Goal: Task Accomplishment & Management: Use online tool/utility

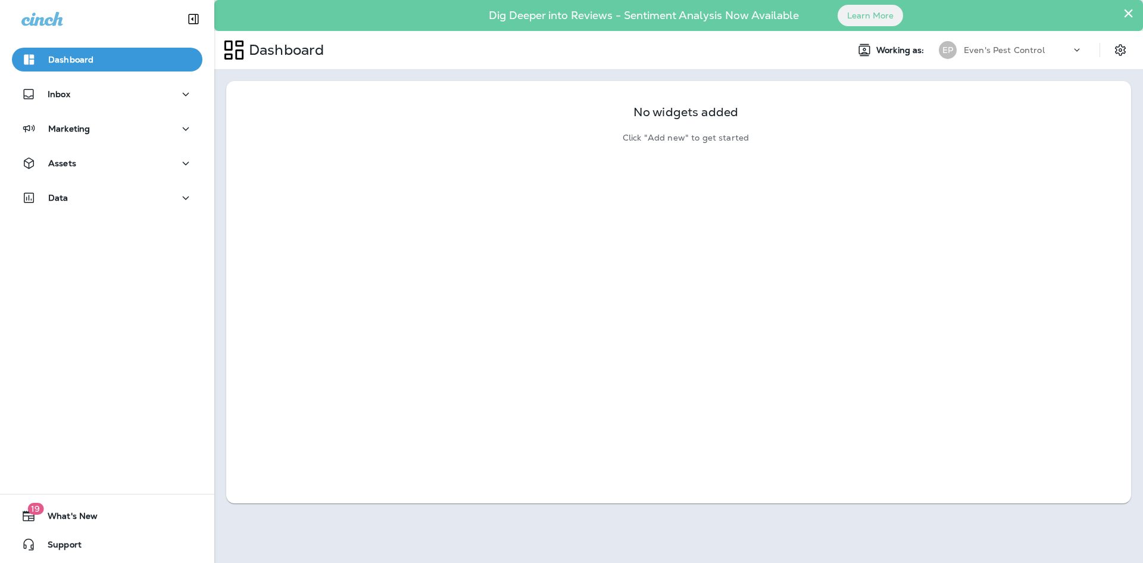
click at [1014, 46] on p "Even's Pest Control" at bounding box center [1004, 50] width 81 height 10
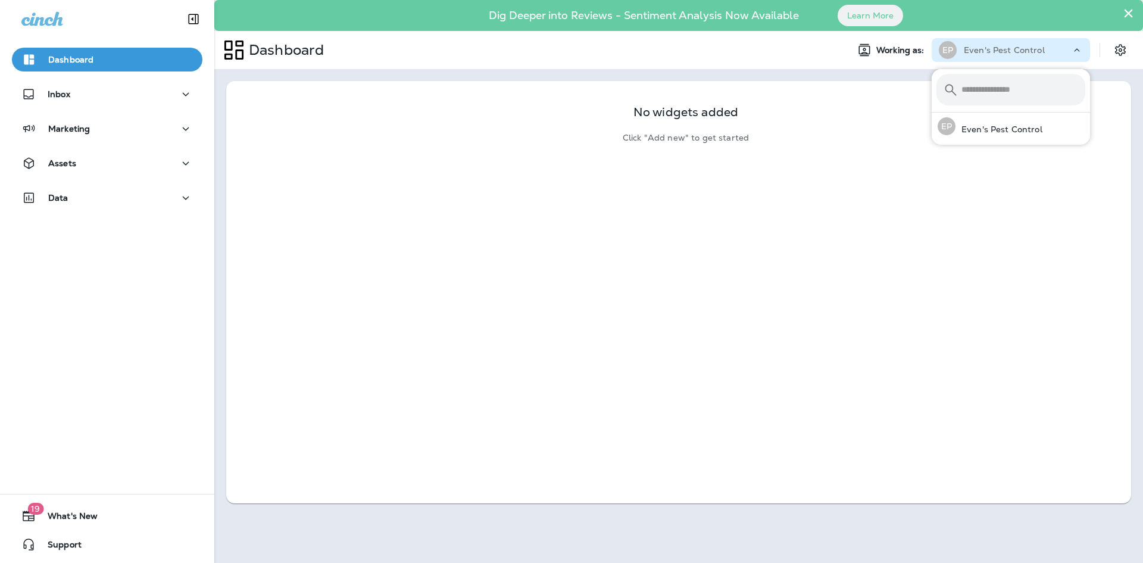
click at [1014, 46] on p "Even's Pest Control" at bounding box center [1004, 50] width 81 height 10
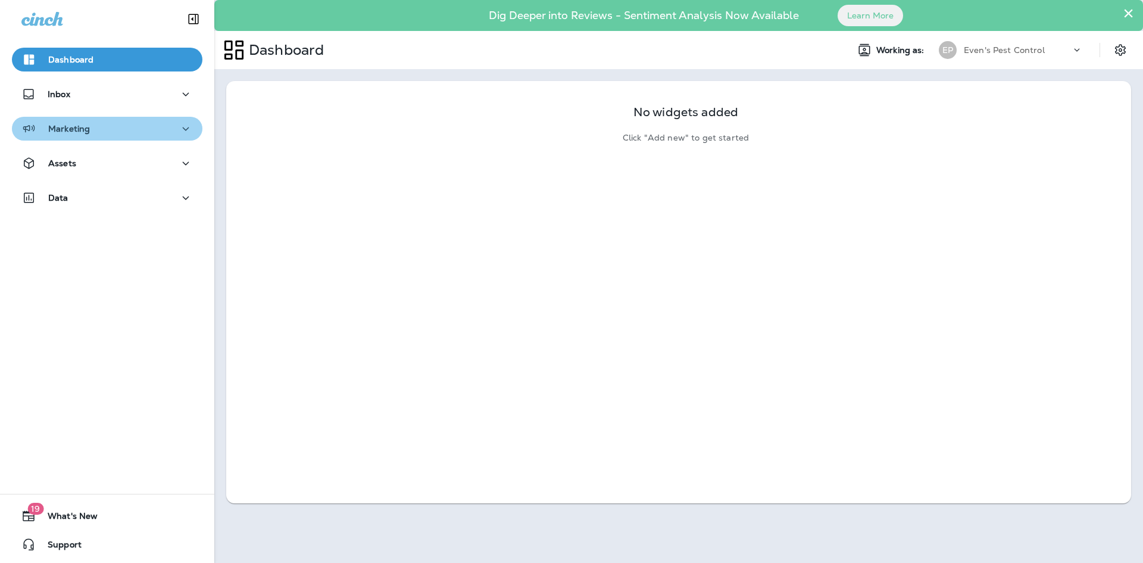
click at [169, 138] on button "Marketing" at bounding box center [107, 129] width 191 height 24
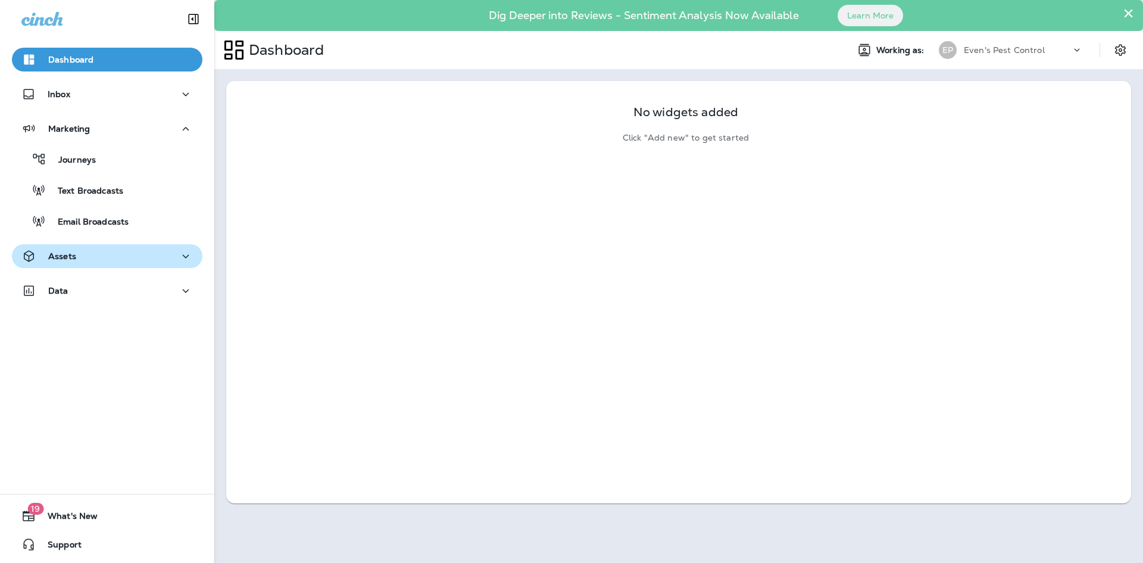
click at [56, 250] on div "Assets" at bounding box center [48, 256] width 55 height 15
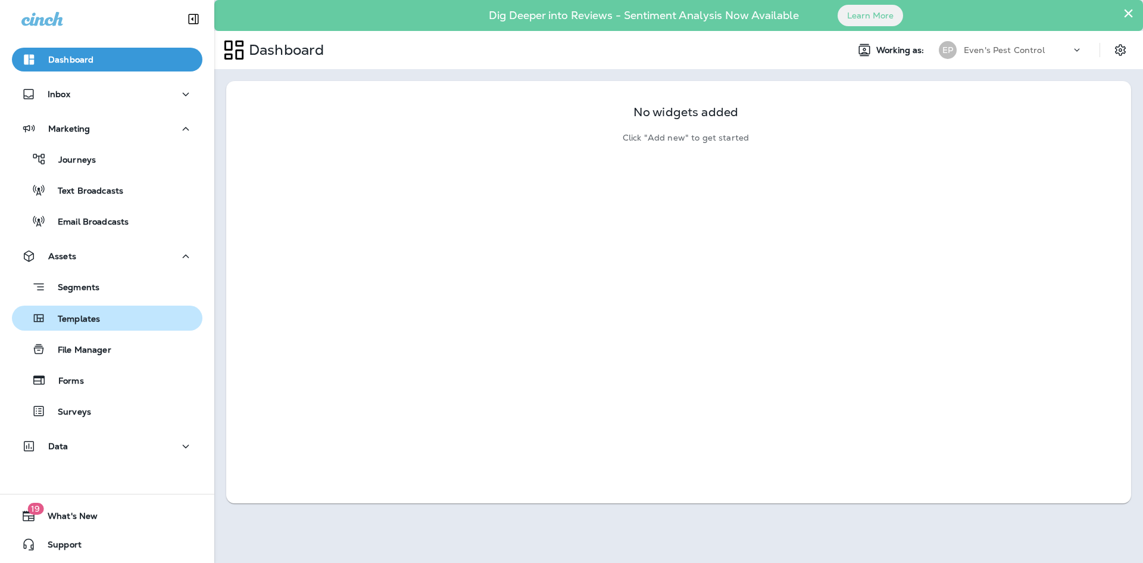
click at [89, 320] on p "Templates" at bounding box center [73, 319] width 54 height 11
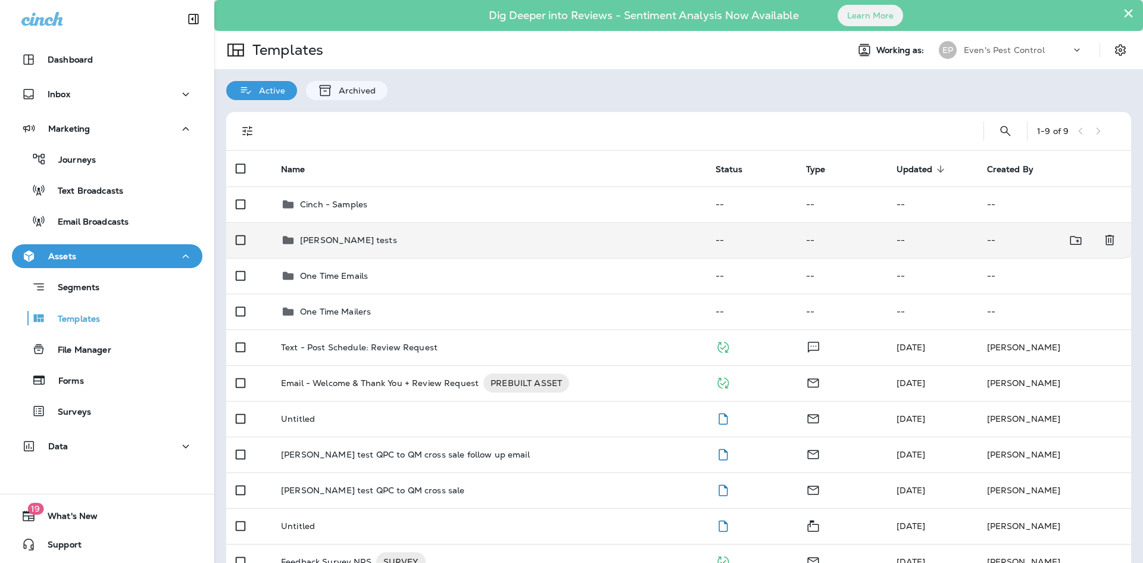
click at [310, 242] on p "[PERSON_NAME] tests" at bounding box center [348, 240] width 97 height 10
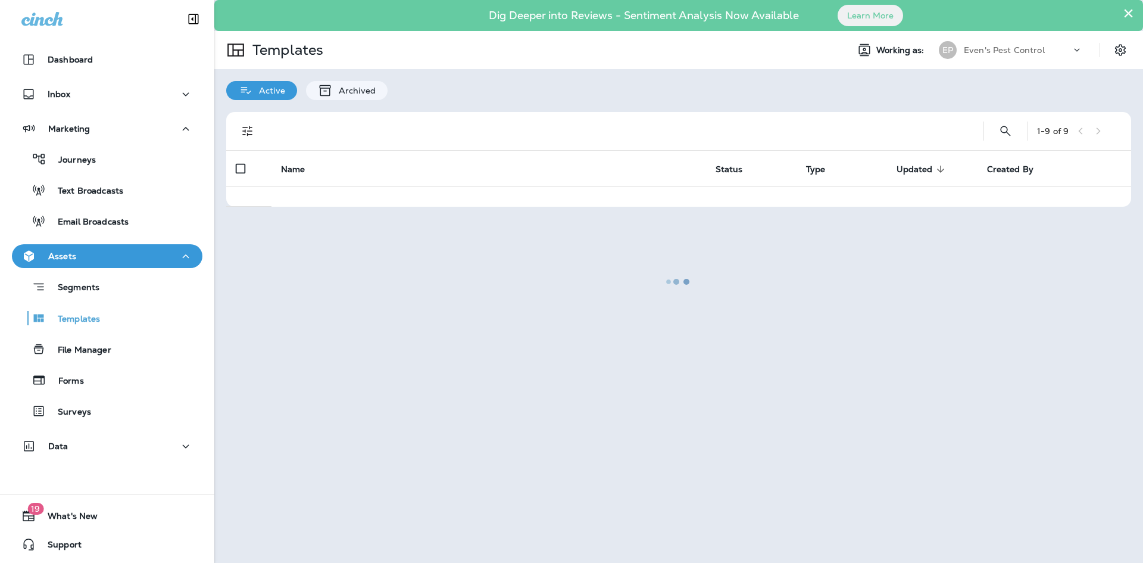
click at [310, 242] on div at bounding box center [679, 281] width 926 height 560
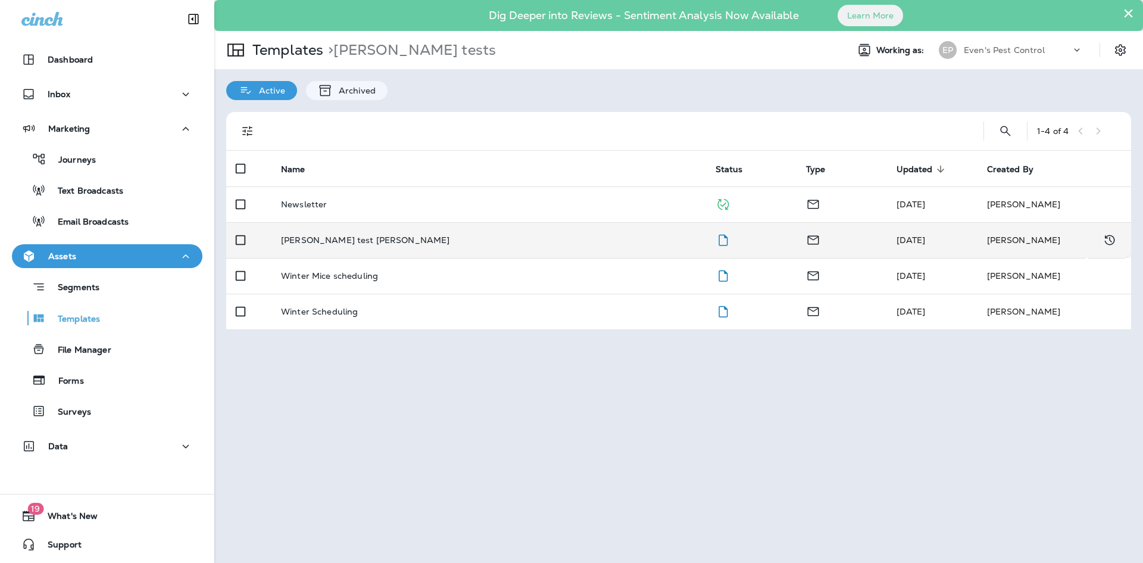
click at [311, 232] on td "[PERSON_NAME] test [PERSON_NAME]" at bounding box center [488, 240] width 435 height 36
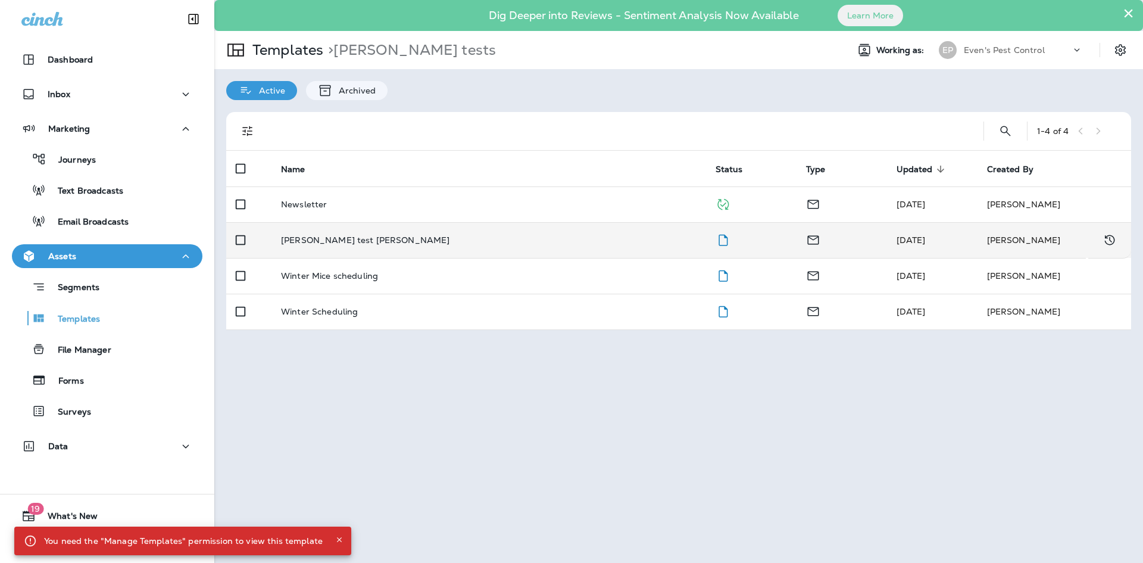
click at [311, 232] on td "[PERSON_NAME] test [PERSON_NAME]" at bounding box center [488, 240] width 435 height 36
click at [393, 243] on div "[PERSON_NAME] test [PERSON_NAME]" at bounding box center [489, 240] width 416 height 10
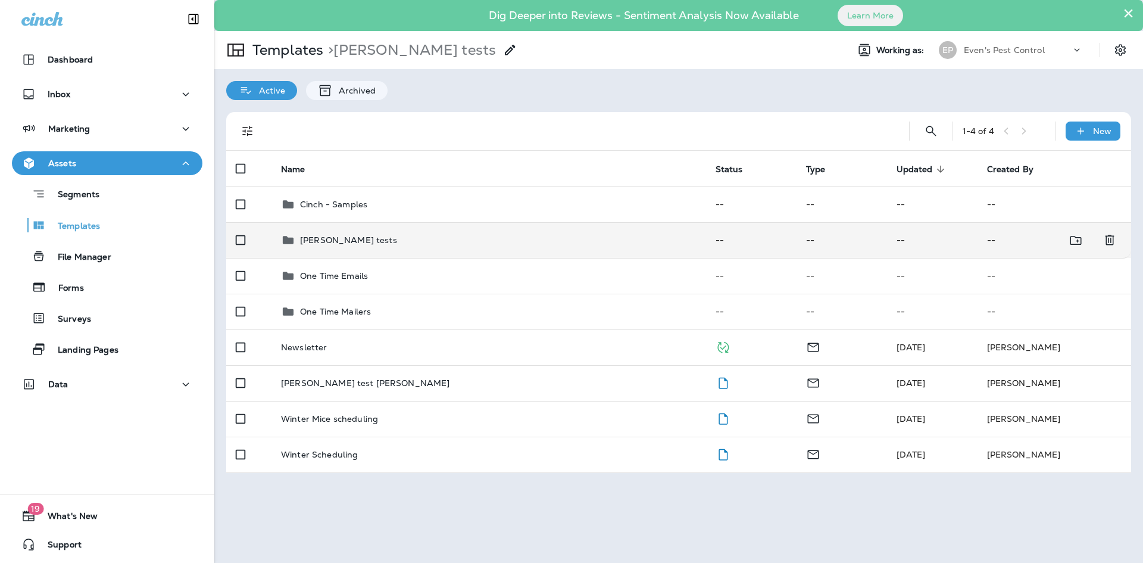
click at [331, 233] on div "[PERSON_NAME] tests" at bounding box center [348, 240] width 97 height 14
click at [343, 244] on p "[PERSON_NAME] tests" at bounding box center [348, 240] width 97 height 10
click at [338, 233] on div "[PERSON_NAME] tests" at bounding box center [348, 240] width 97 height 14
click at [336, 235] on p "[PERSON_NAME] tests" at bounding box center [348, 240] width 97 height 10
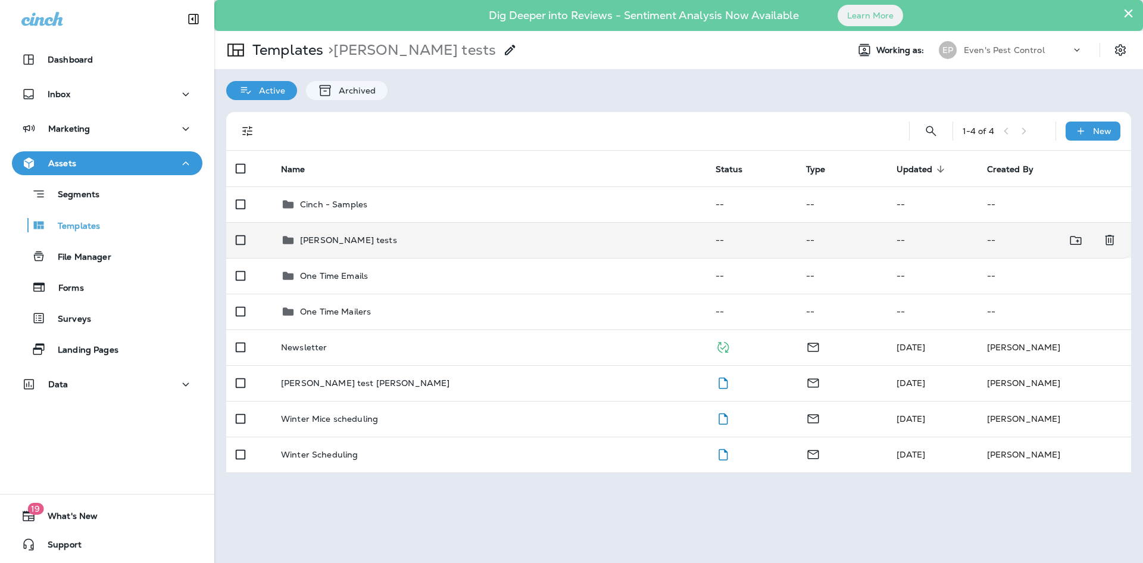
click at [333, 238] on p "[PERSON_NAME] tests" at bounding box center [348, 240] width 97 height 10
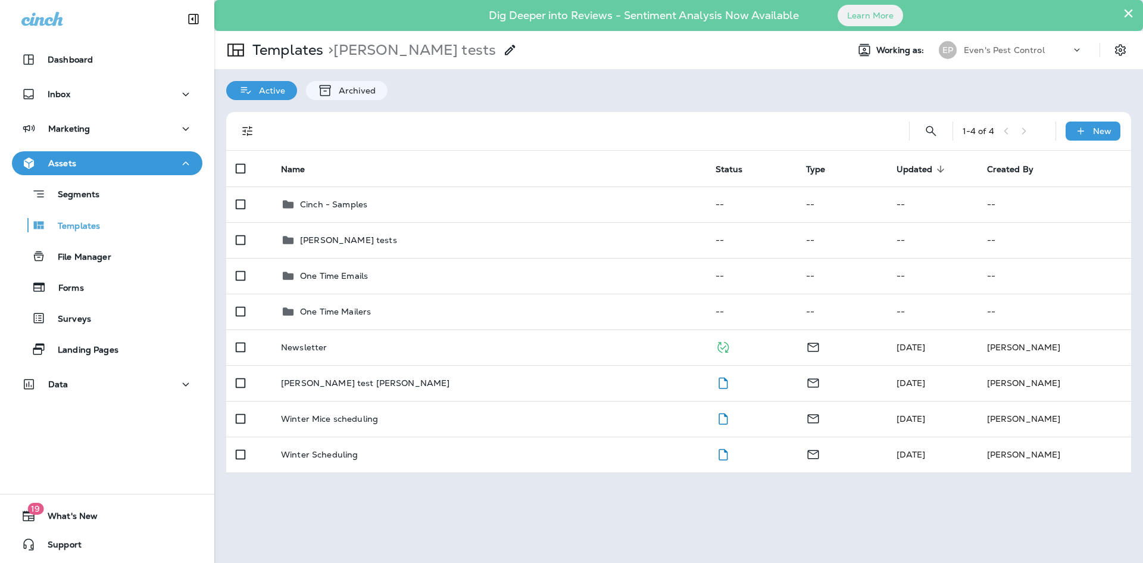
click at [737, 83] on div "Active Archived" at bounding box center [678, 84] width 929 height 31
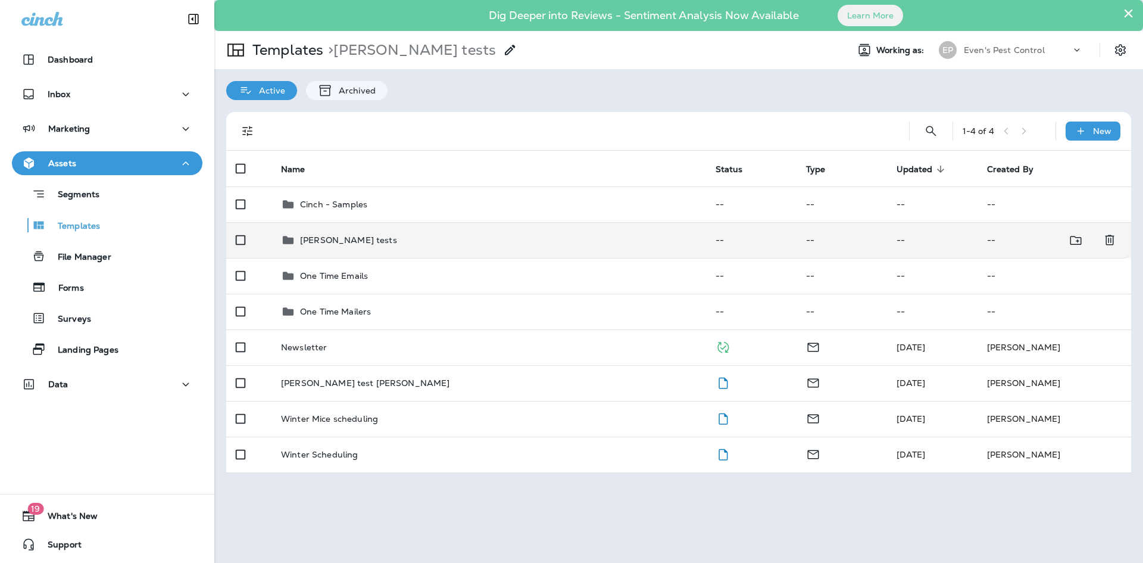
click at [324, 240] on p "[PERSON_NAME] tests" at bounding box center [348, 240] width 97 height 10
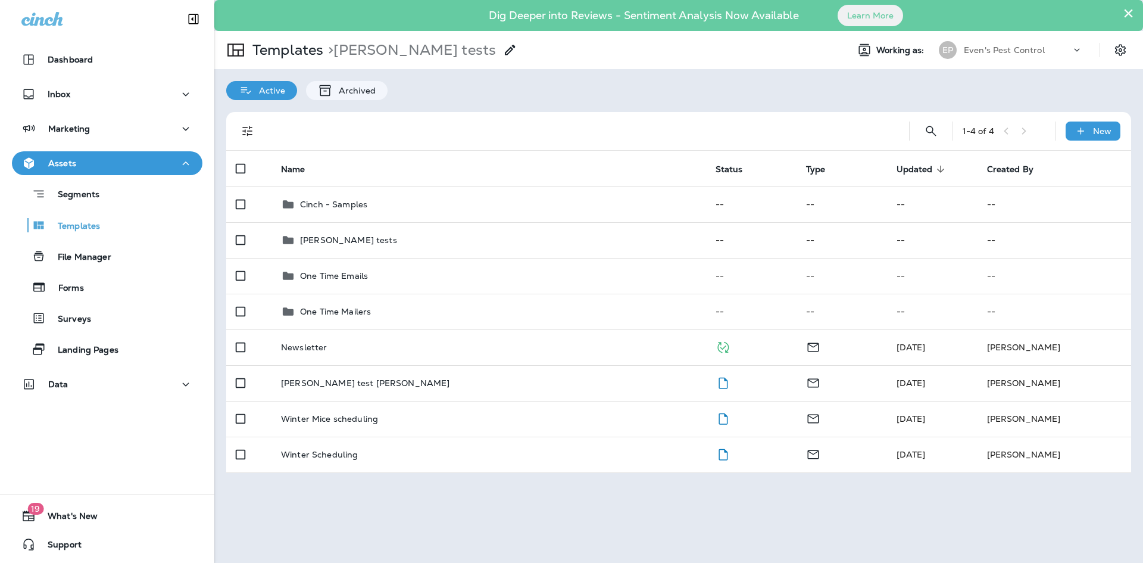
click at [182, 165] on icon "button" at bounding box center [186, 163] width 14 height 15
click at [182, 164] on icon "button" at bounding box center [186, 163] width 14 height 15
click at [148, 234] on button "Templates" at bounding box center [107, 225] width 191 height 25
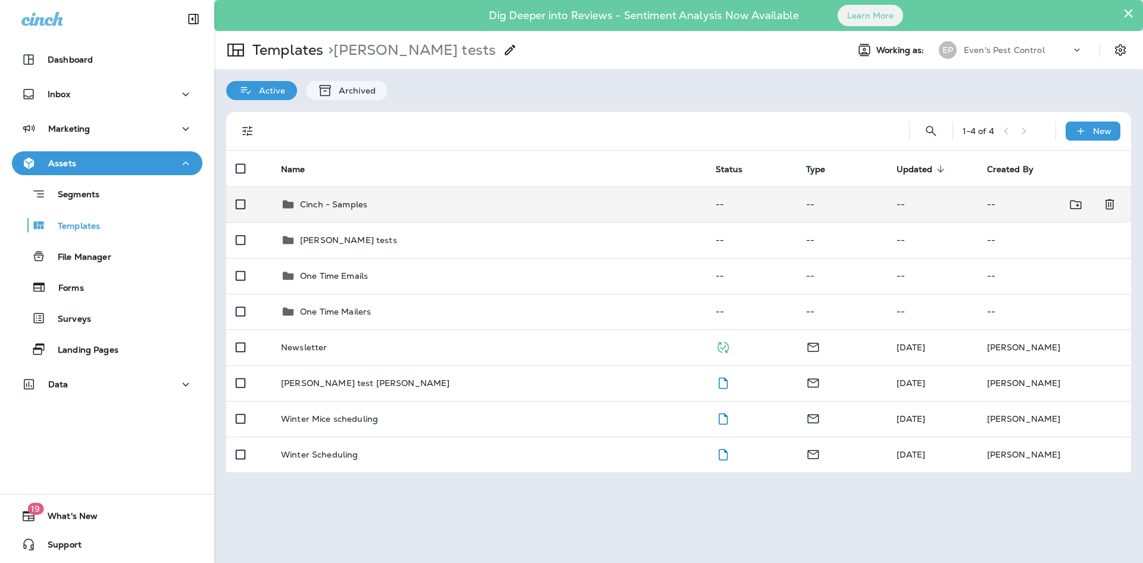
click at [394, 200] on div "Cinch - Samples" at bounding box center [489, 204] width 416 height 14
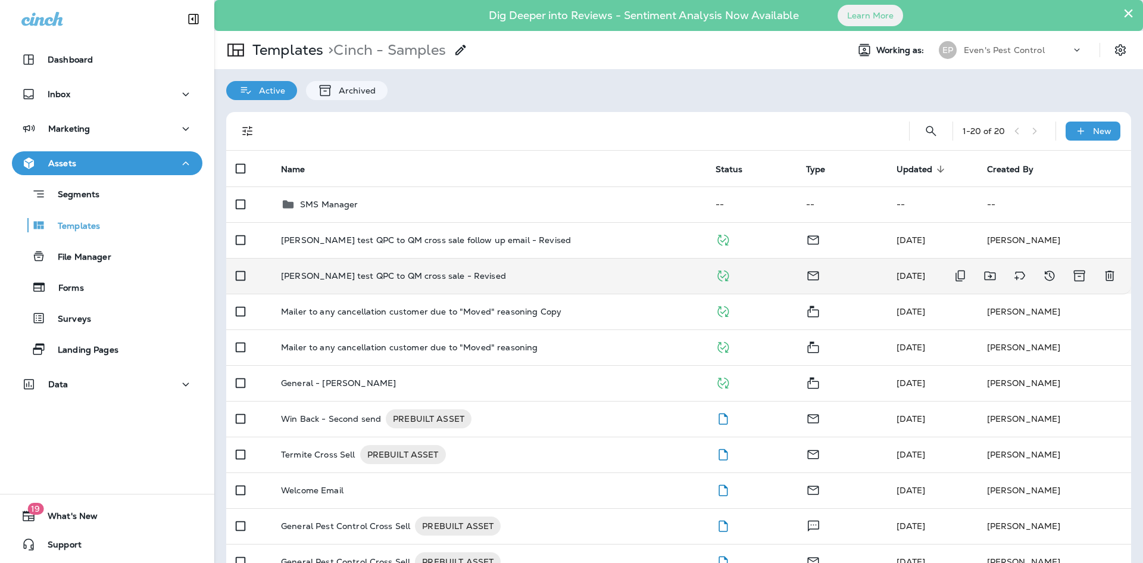
click at [448, 275] on p "[PERSON_NAME] test QPC to QM cross sale - Revised" at bounding box center [393, 276] width 225 height 10
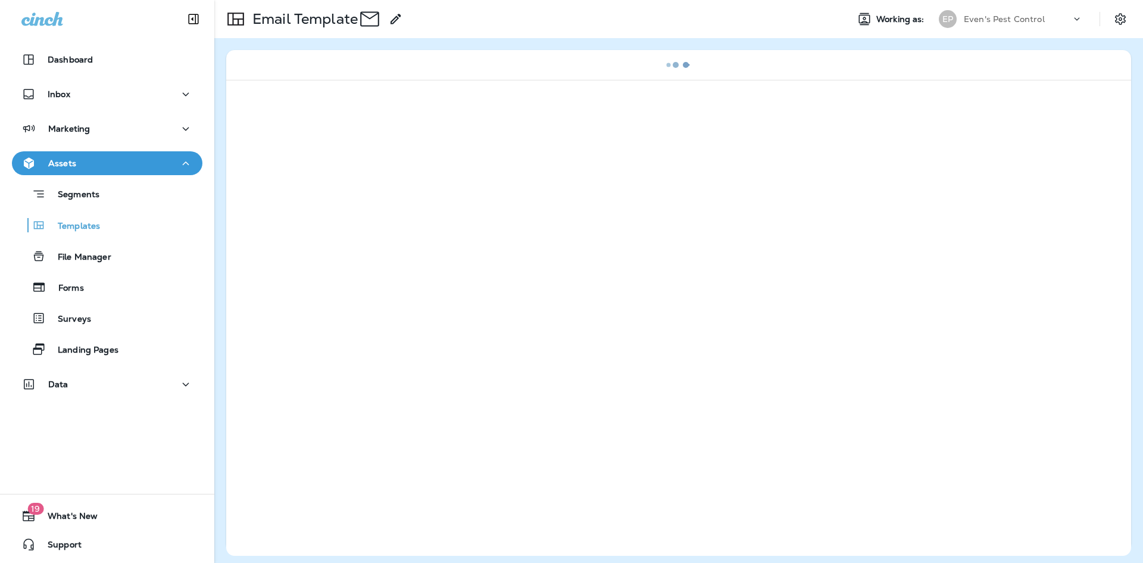
click at [448, 275] on div at bounding box center [678, 318] width 905 height 476
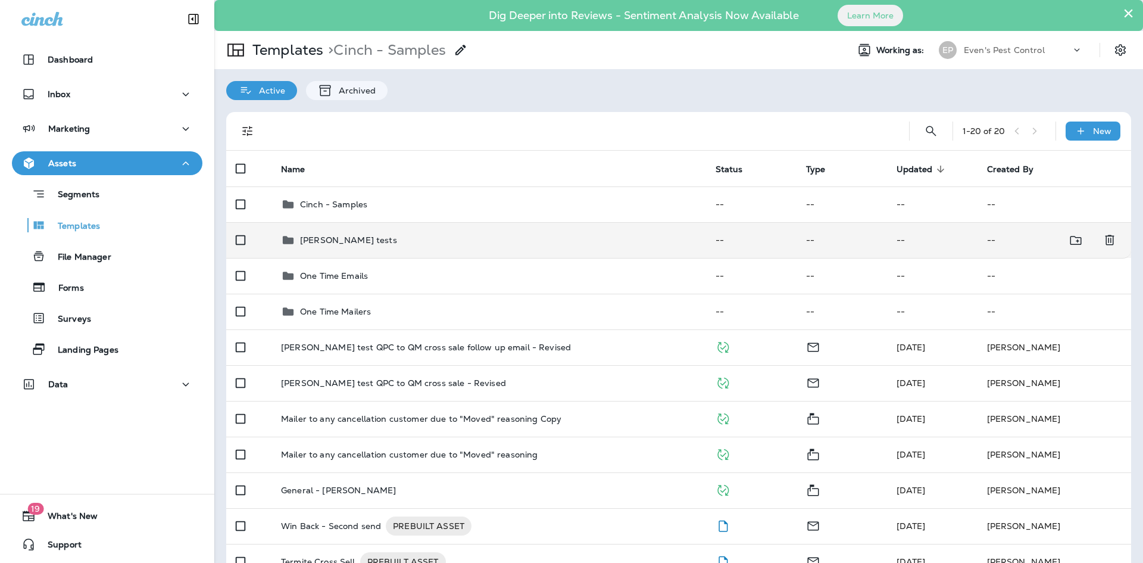
click at [336, 244] on p "[PERSON_NAME] tests" at bounding box center [348, 240] width 97 height 10
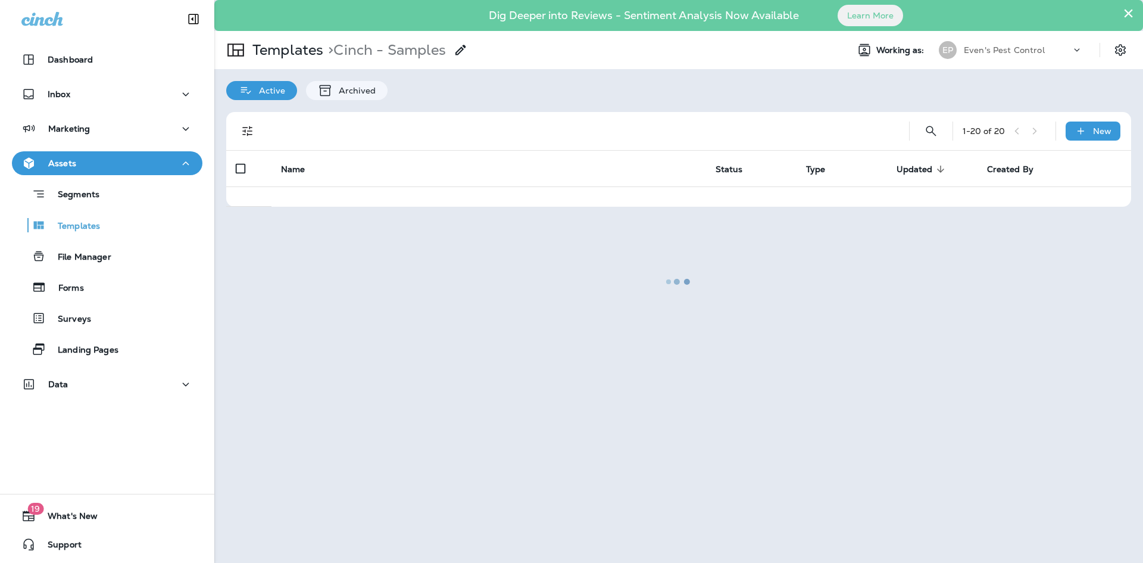
click at [335, 244] on div at bounding box center [679, 281] width 926 height 560
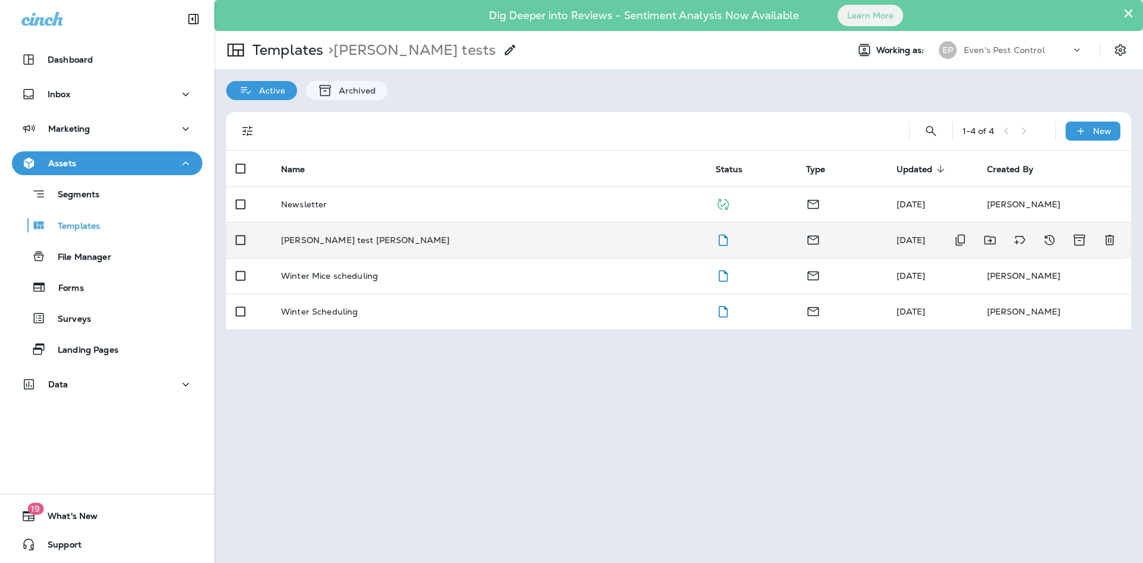
click at [355, 231] on td "[PERSON_NAME] test [PERSON_NAME]" at bounding box center [488, 240] width 435 height 36
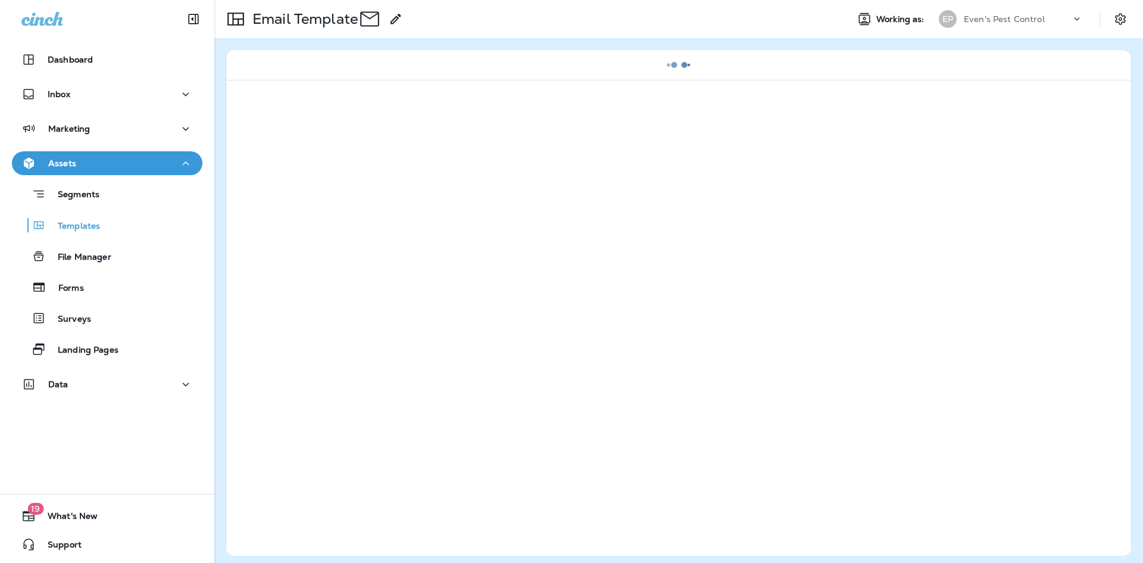
click at [355, 231] on div at bounding box center [678, 318] width 905 height 476
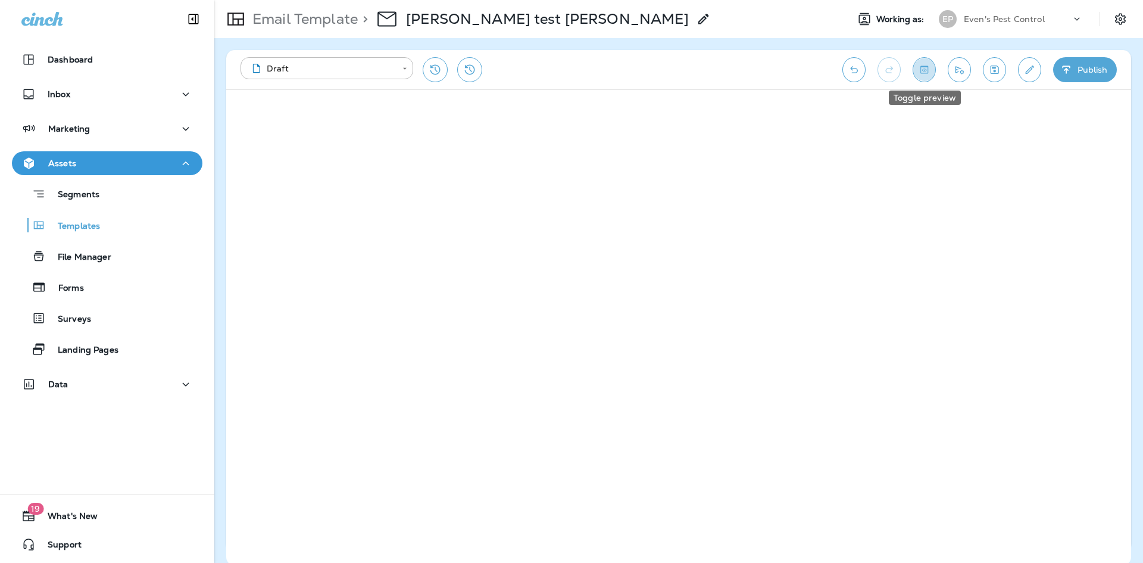
click at [922, 75] on icon "Toggle preview" at bounding box center [924, 70] width 13 height 12
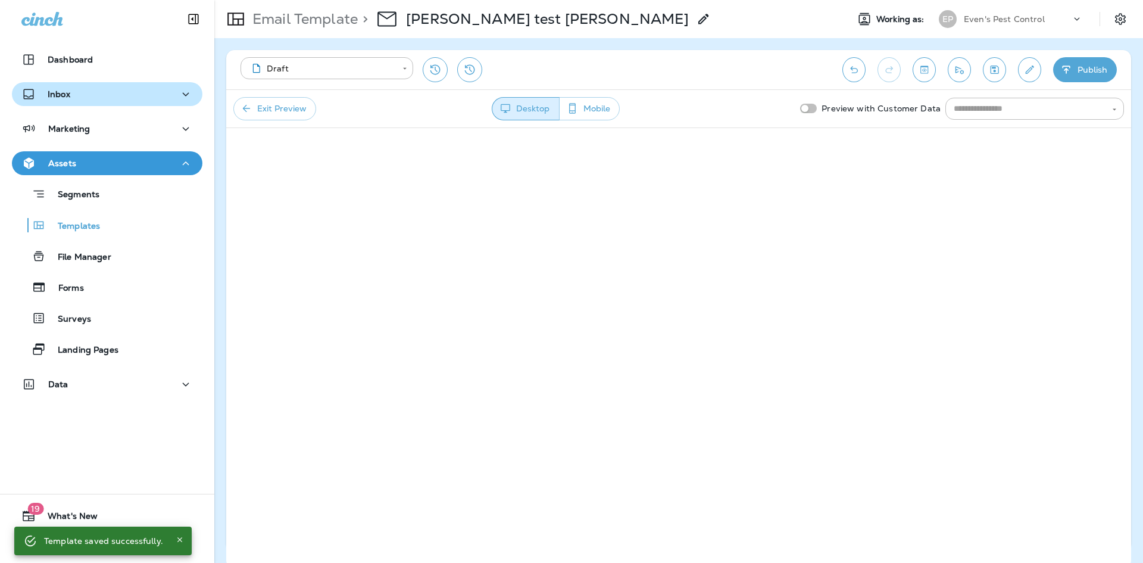
click at [168, 98] on div "Inbox" at bounding box center [106, 94] width 171 height 15
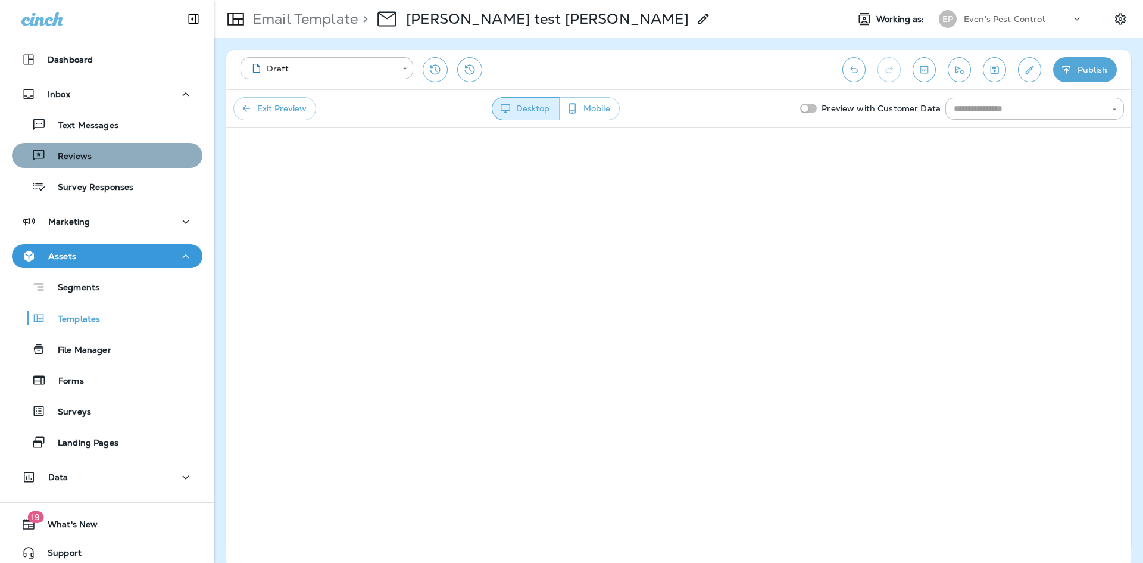
click at [139, 167] on button "Reviews" at bounding box center [107, 155] width 191 height 25
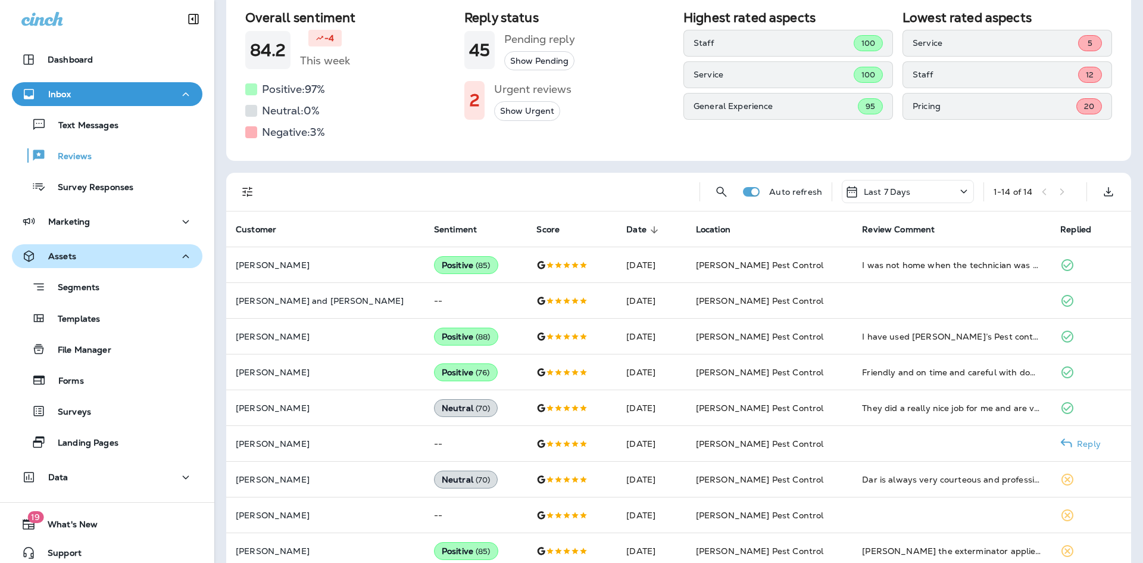
scroll to position [60, 0]
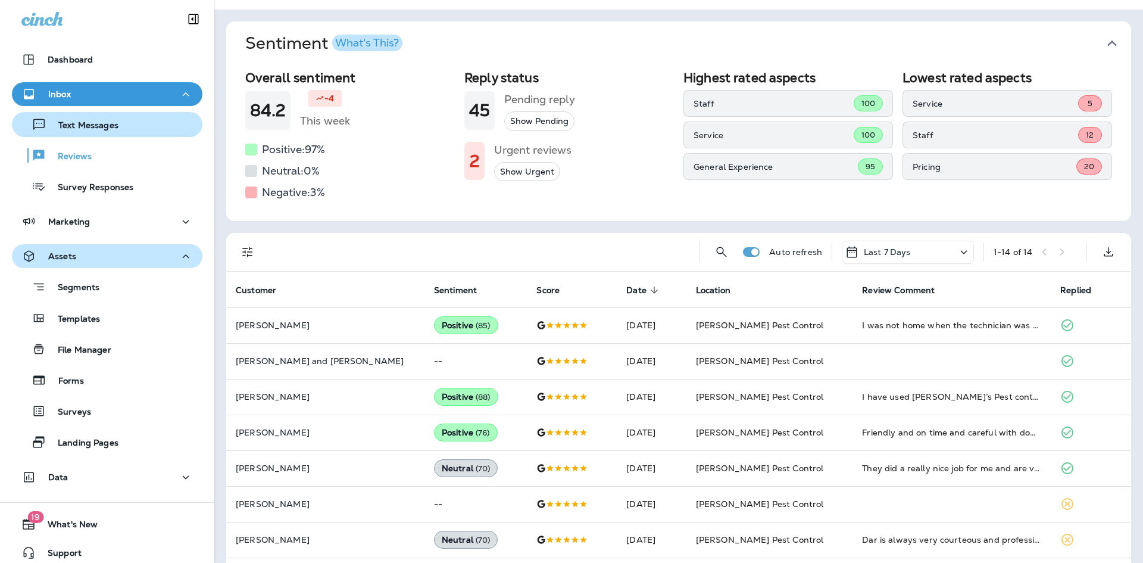
click at [117, 121] on div "Text Messages" at bounding box center [107, 125] width 181 height 18
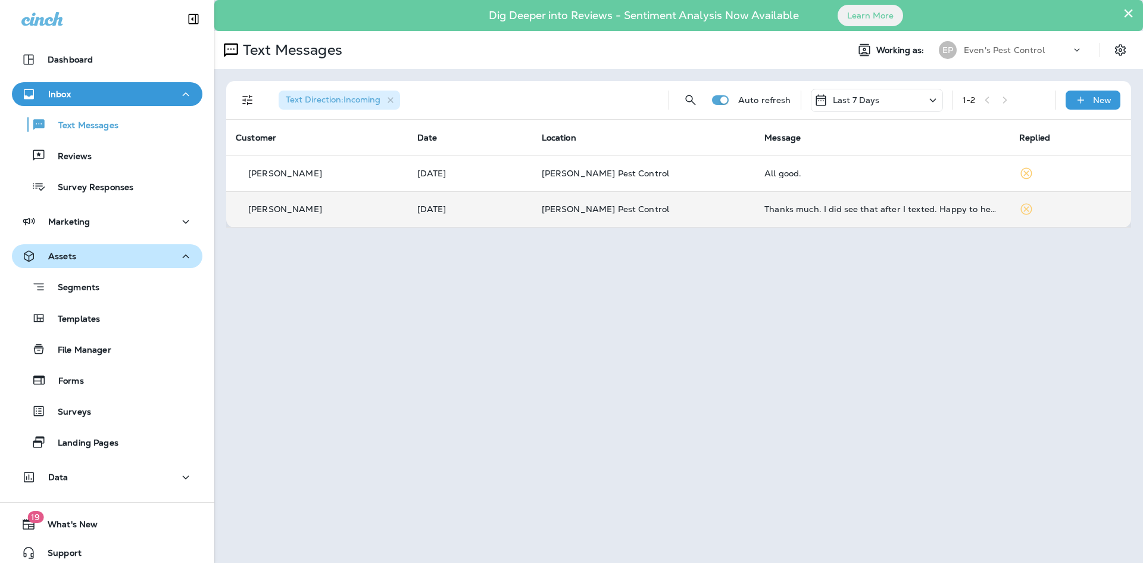
click at [651, 203] on td "[PERSON_NAME] Pest Control" at bounding box center [643, 209] width 223 height 36
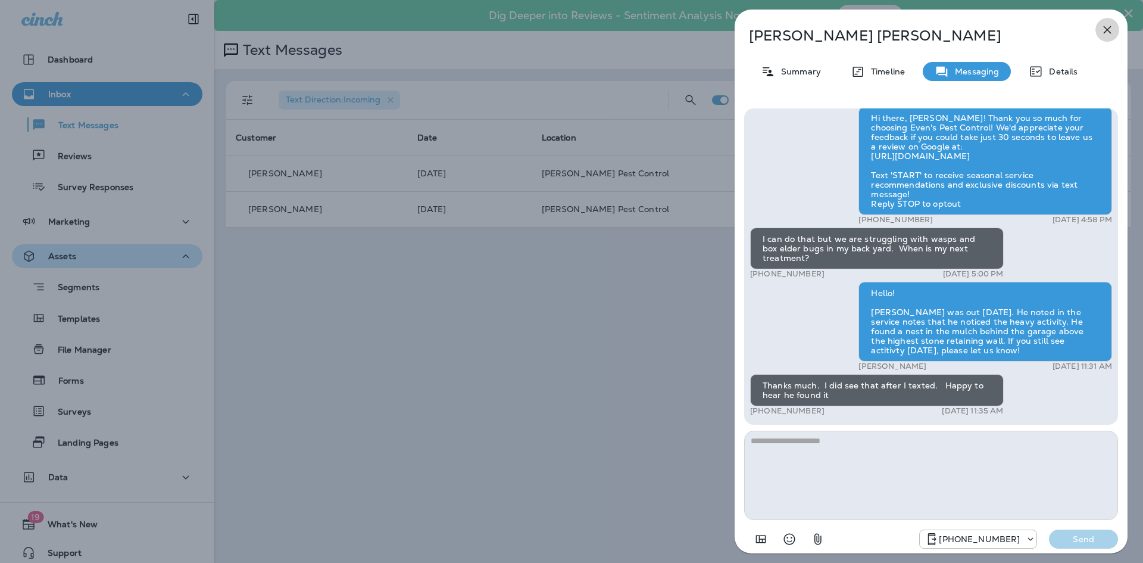
click at [1112, 29] on icon "button" at bounding box center [1107, 30] width 14 height 14
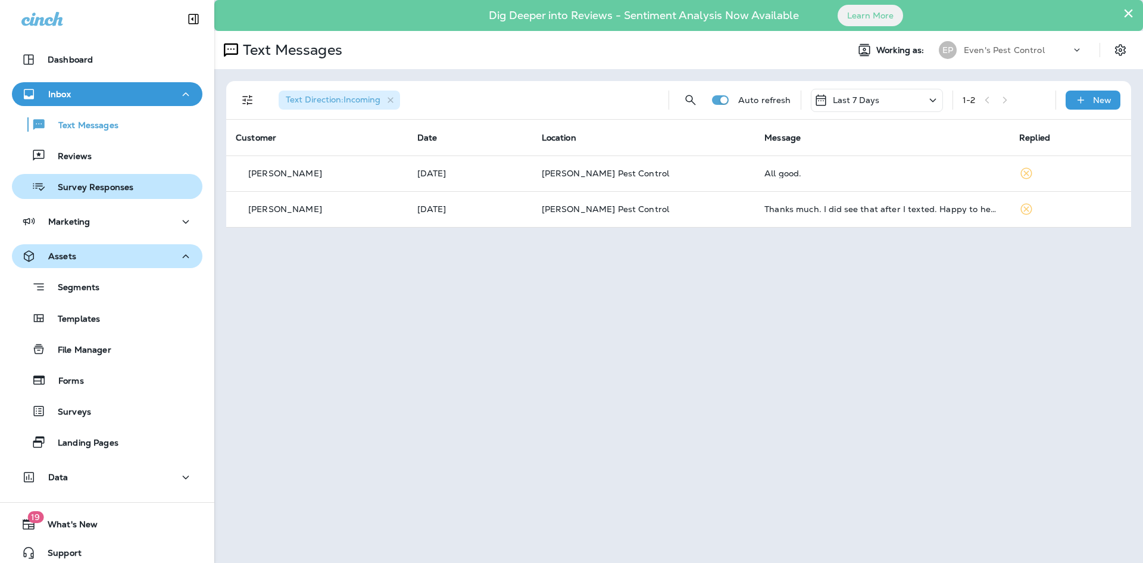
click at [108, 188] on p "Survey Responses" at bounding box center [90, 187] width 88 height 11
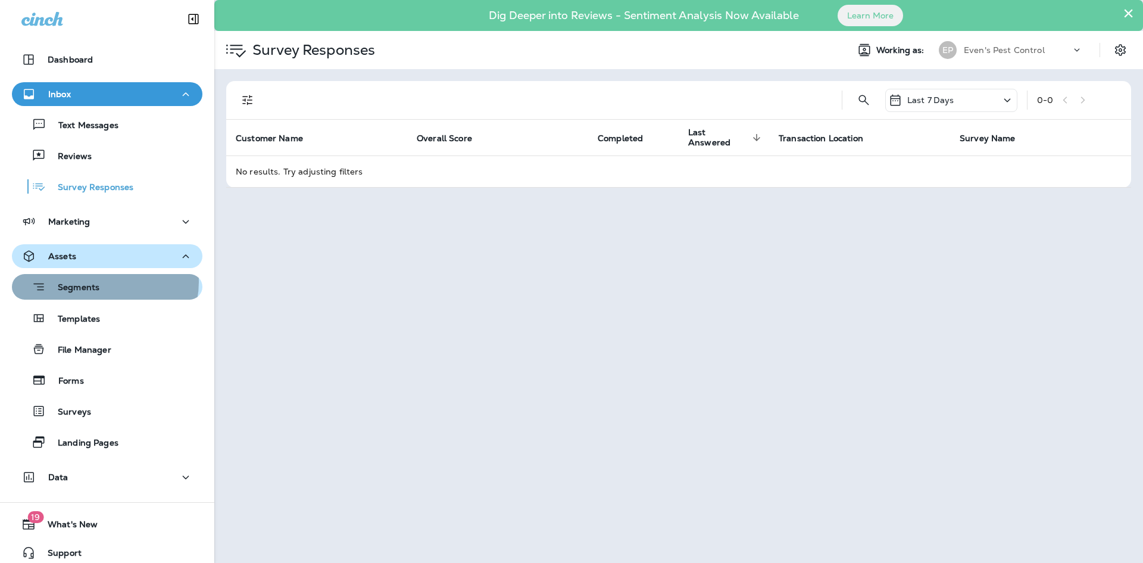
click at [101, 282] on div "Segments" at bounding box center [107, 286] width 181 height 18
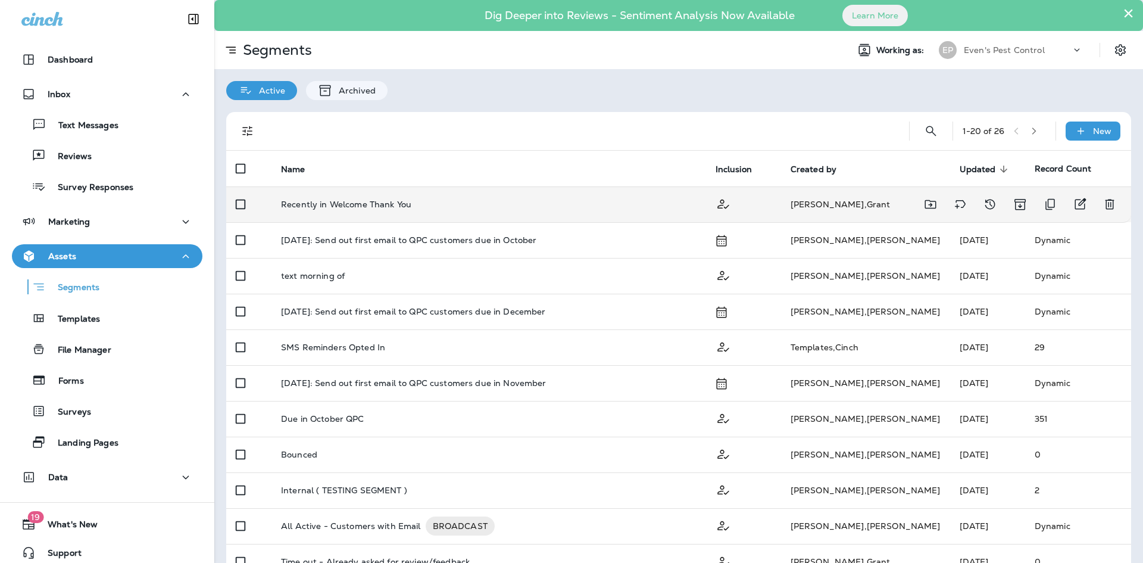
click at [573, 194] on td "Recently in Welcome Thank You" at bounding box center [488, 204] width 435 height 36
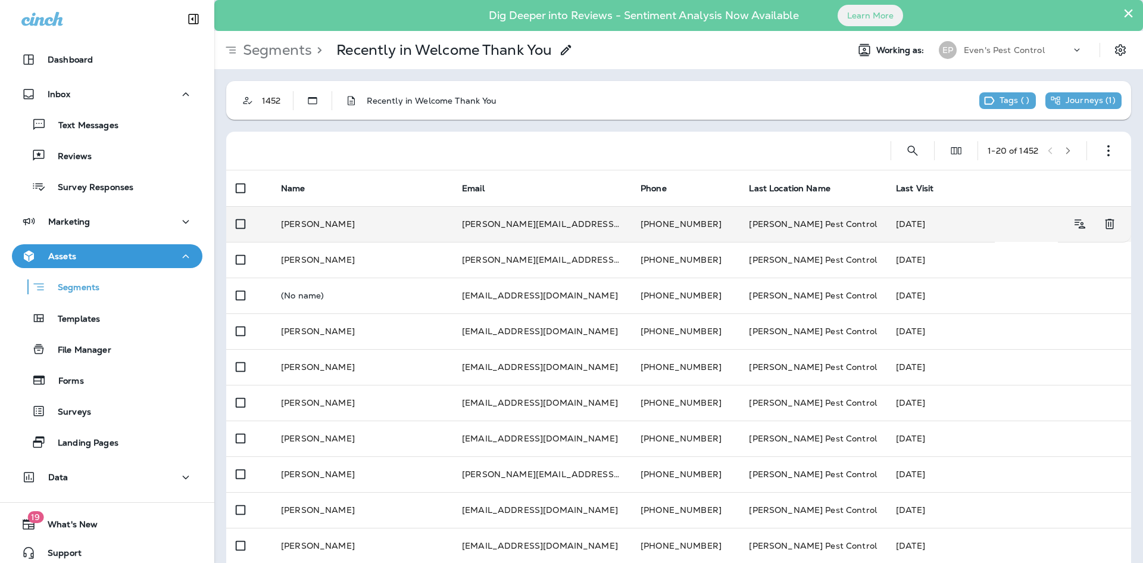
click at [397, 228] on td "[PERSON_NAME]" at bounding box center [361, 224] width 181 height 36
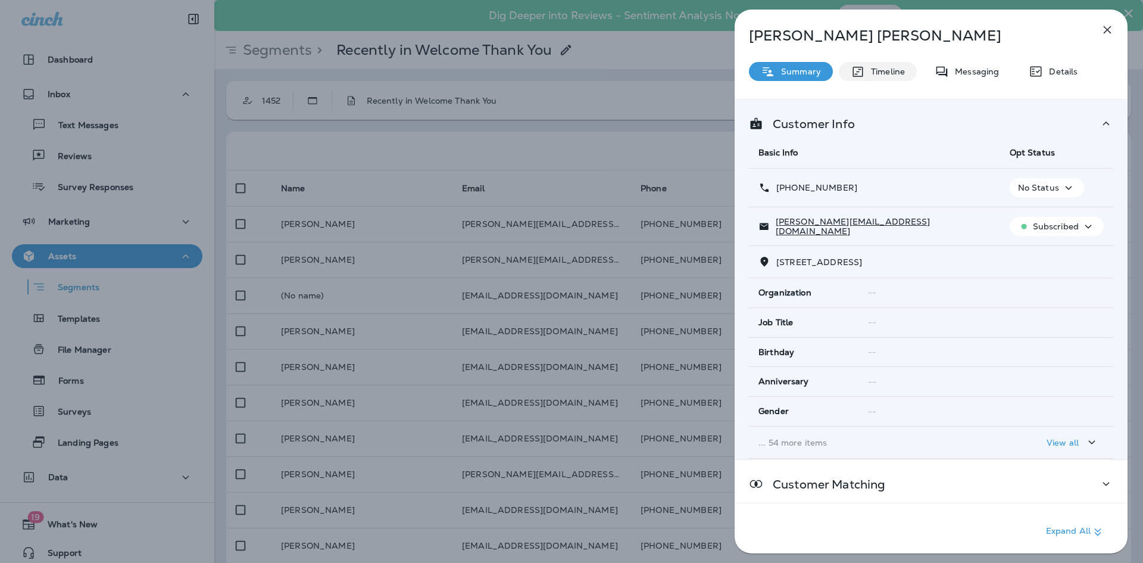
click at [897, 64] on div "Timeline" at bounding box center [878, 71] width 78 height 19
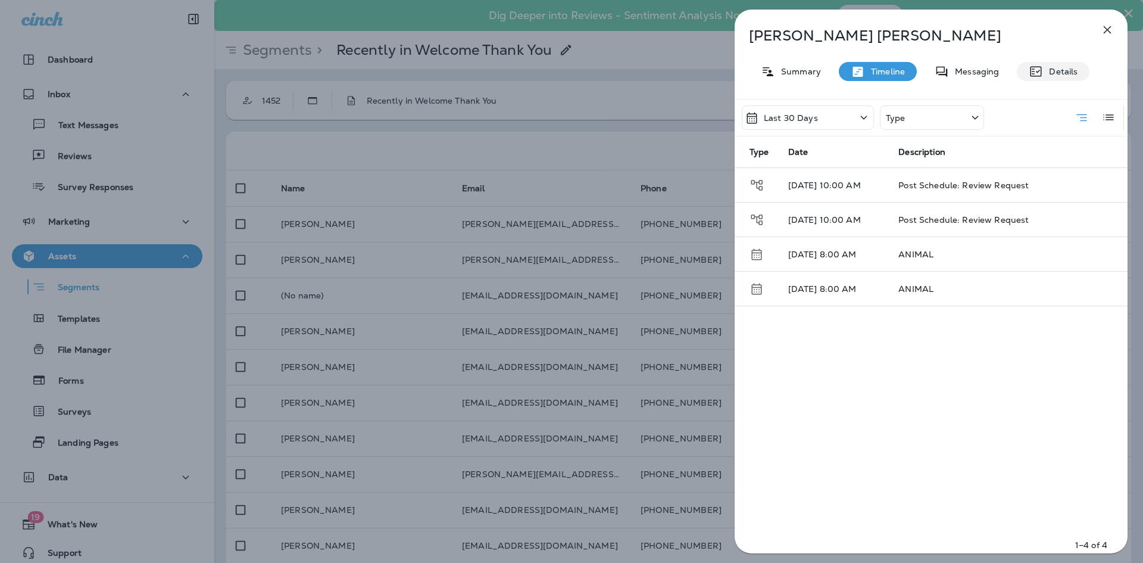
click at [1054, 62] on div "Details" at bounding box center [1053, 71] width 73 height 19
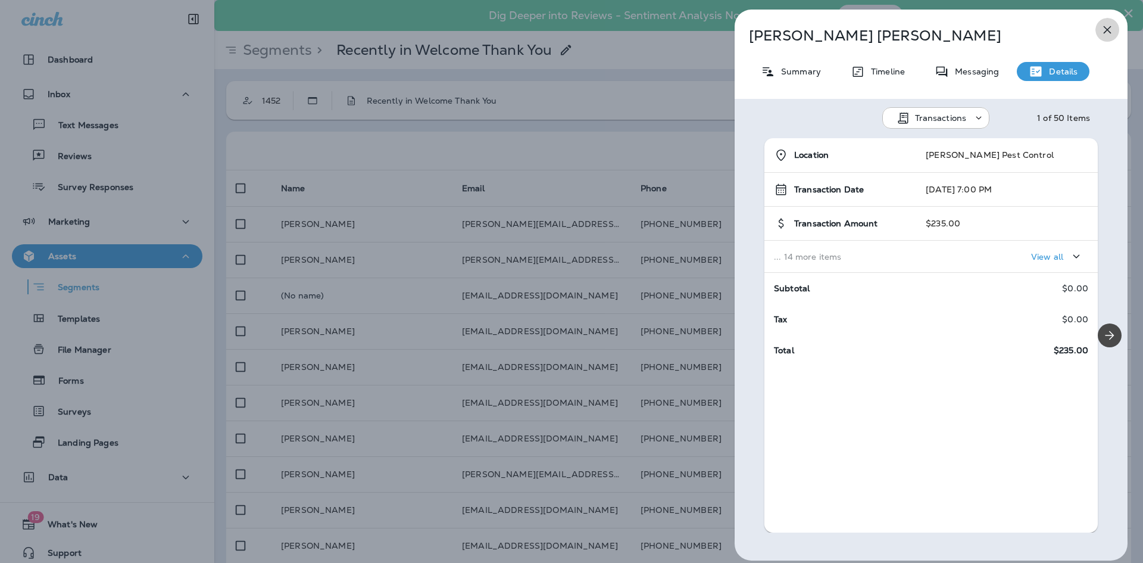
click at [1113, 26] on icon "button" at bounding box center [1107, 30] width 14 height 14
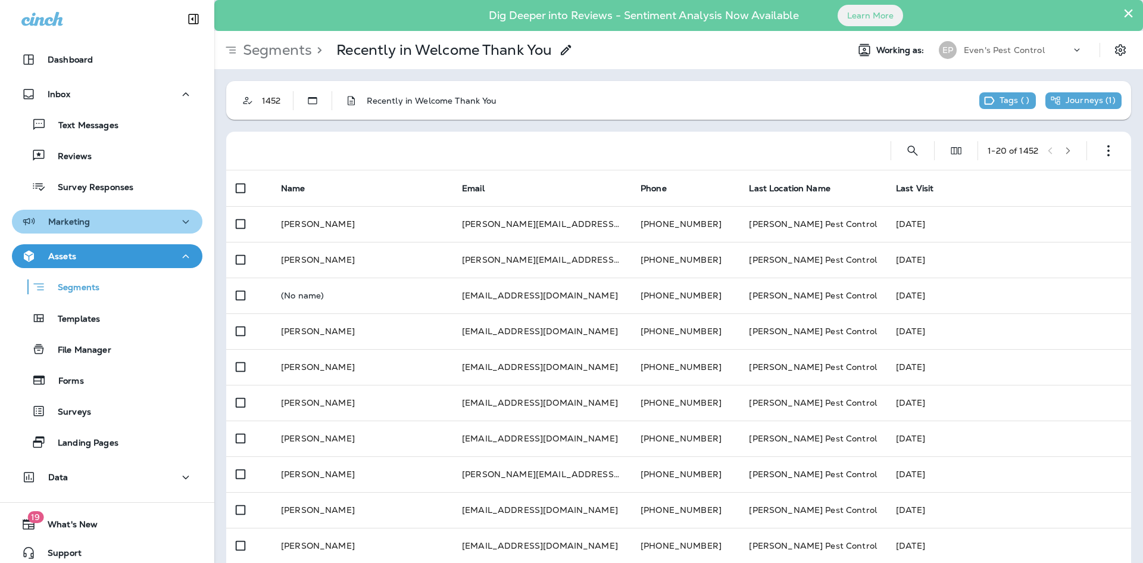
click at [107, 219] on div "Marketing" at bounding box center [106, 221] width 171 height 15
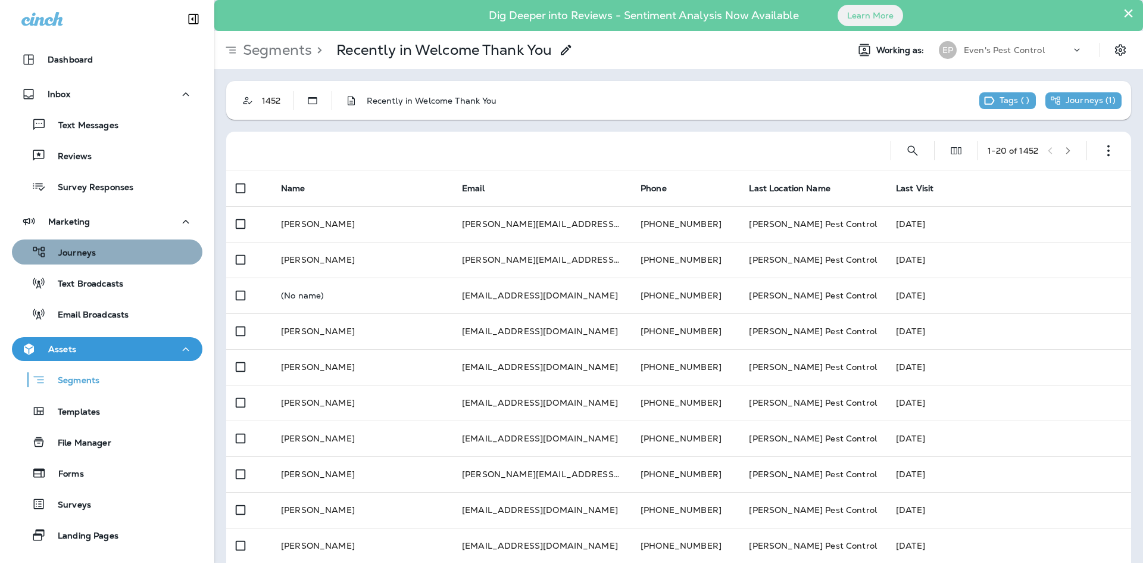
click at [111, 248] on div "Journeys" at bounding box center [107, 252] width 181 height 18
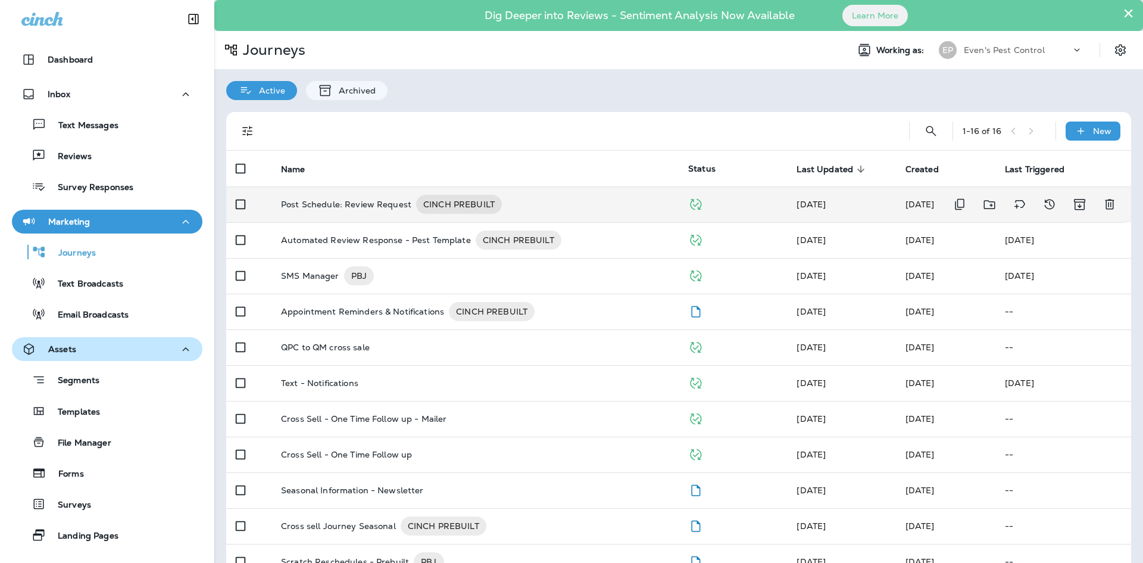
click at [374, 208] on p "Post Schedule: Review Request" at bounding box center [346, 204] width 130 height 19
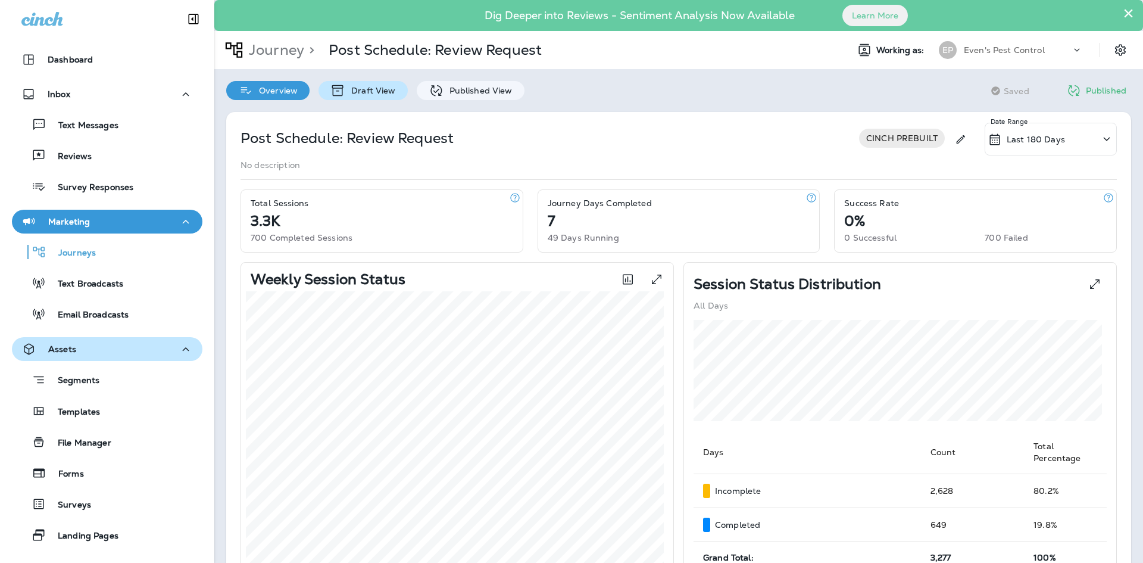
click at [364, 89] on p "Draft View" at bounding box center [370, 91] width 50 height 10
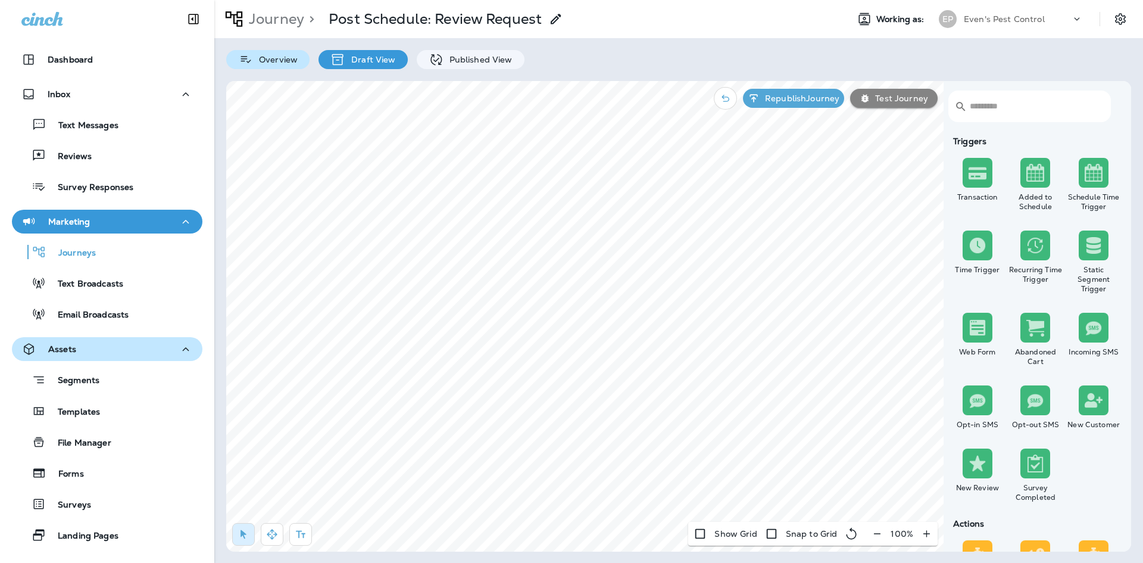
click at [243, 61] on icon at bounding box center [246, 59] width 10 height 7
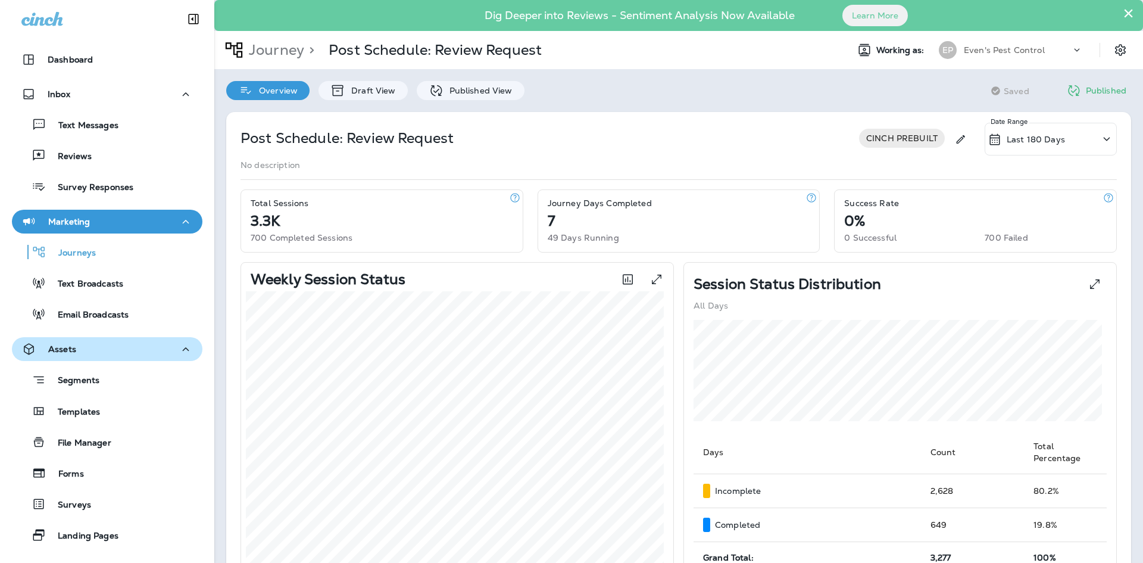
click at [629, 213] on div "Journey Days Completed 7 49 Days Running" at bounding box center [679, 221] width 282 height 62
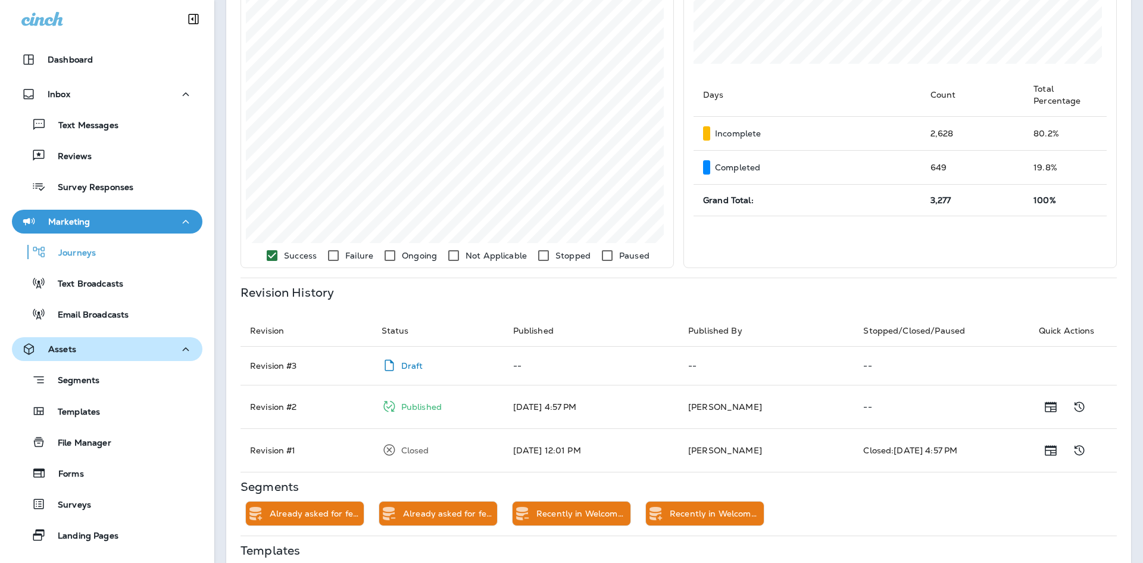
scroll to position [414, 0]
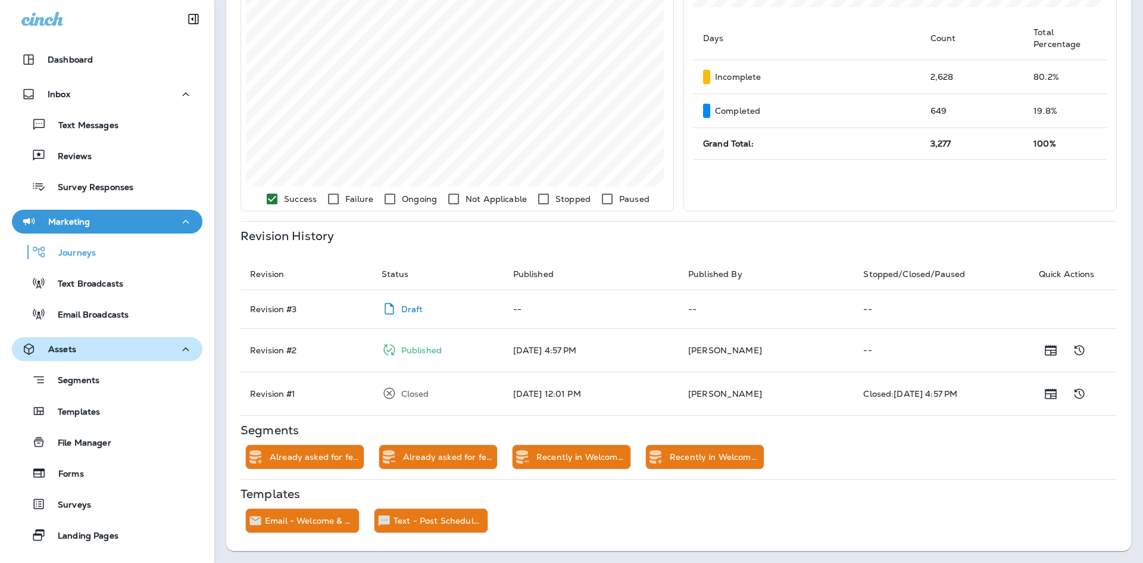
click at [287, 352] on td "Revision # 2" at bounding box center [307, 349] width 132 height 43
click at [423, 349] on p "Published" at bounding box center [421, 350] width 40 height 10
click at [425, 521] on p "Text - Post Schedule: Review Request" at bounding box center [438, 521] width 89 height 10
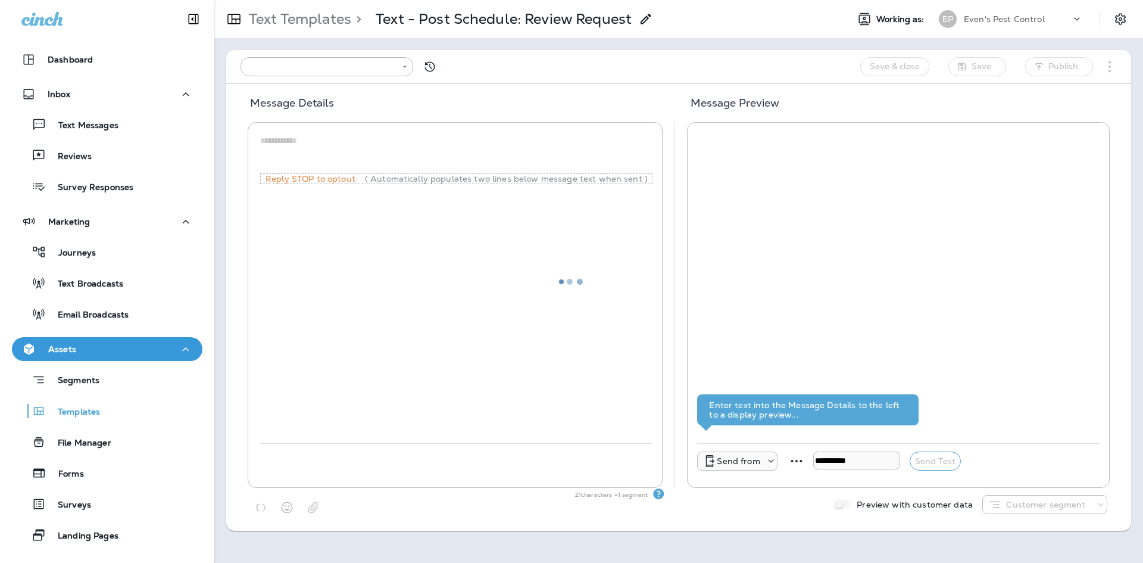
type input "**********"
type textarea "**********"
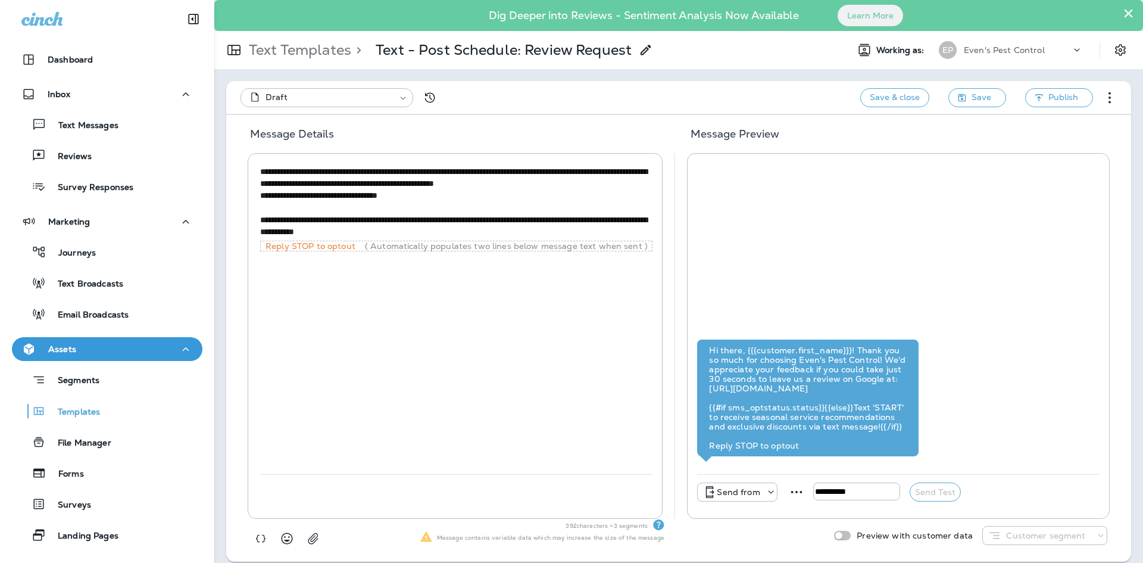
scroll to position [11, 0]
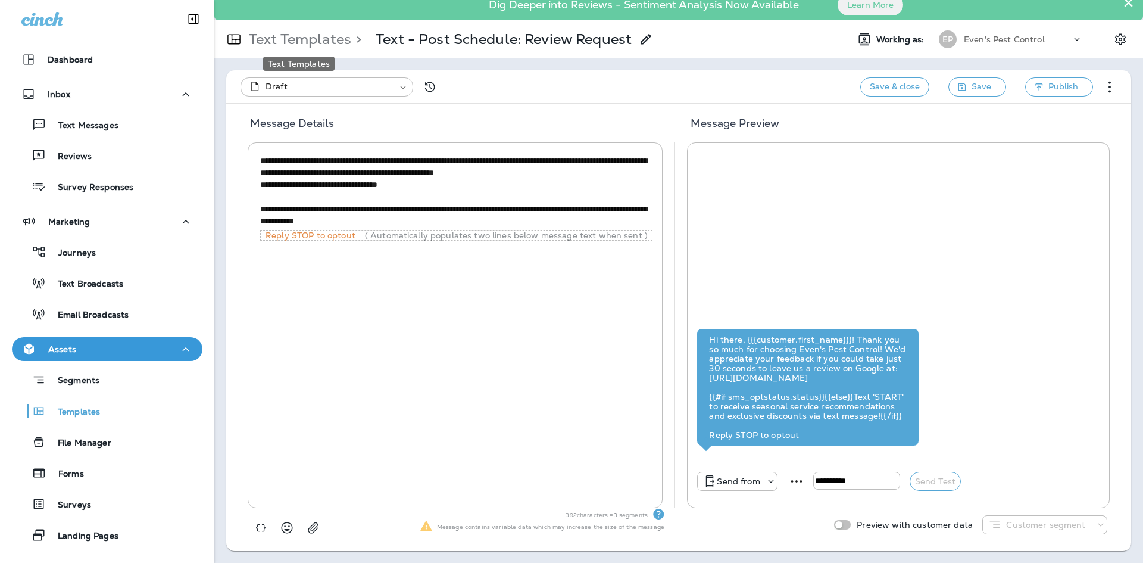
click at [294, 38] on p "Text Templates" at bounding box center [297, 39] width 107 height 18
